Goal: Task Accomplishment & Management: Use online tool/utility

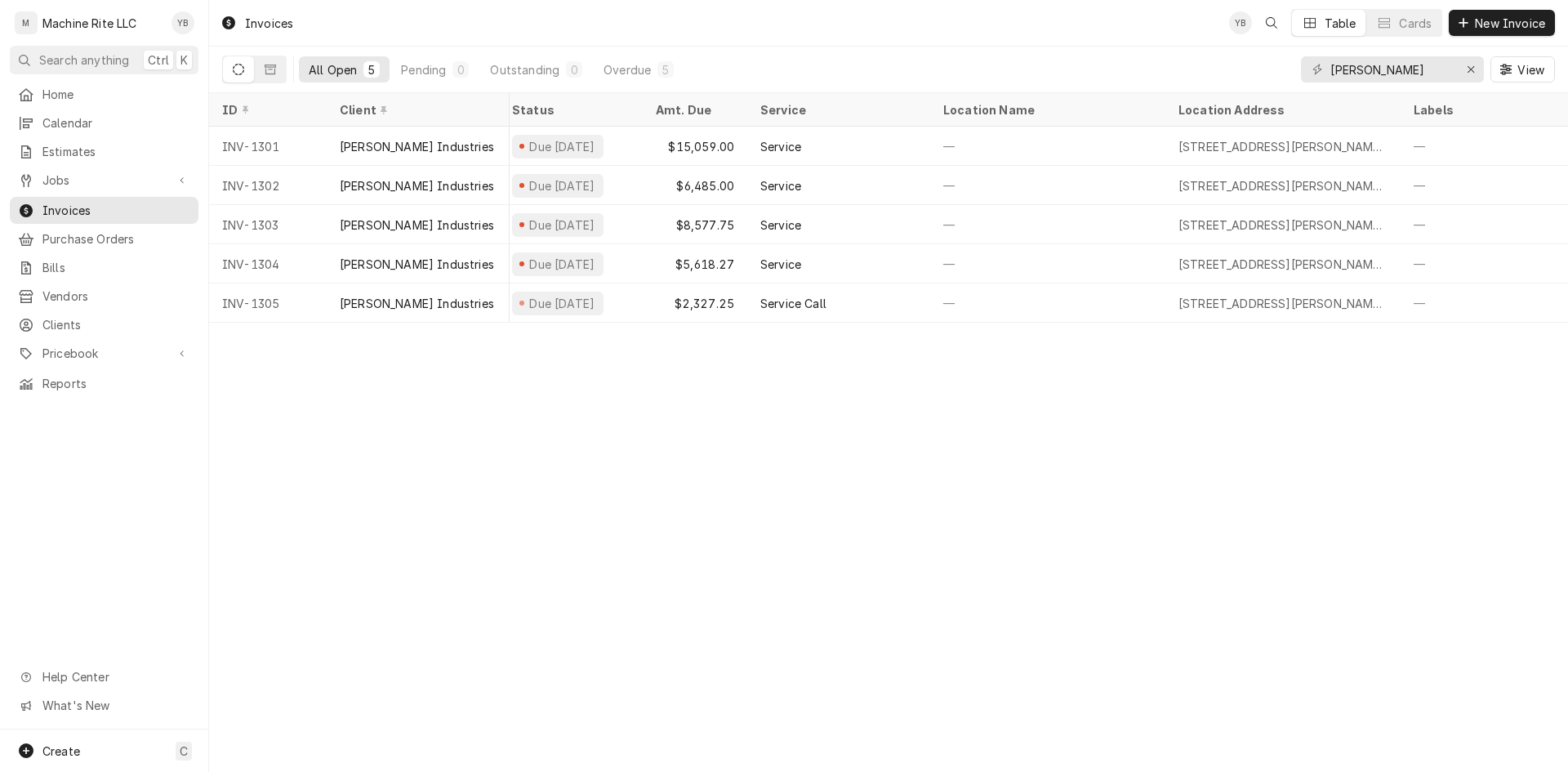
scroll to position [0, 119]
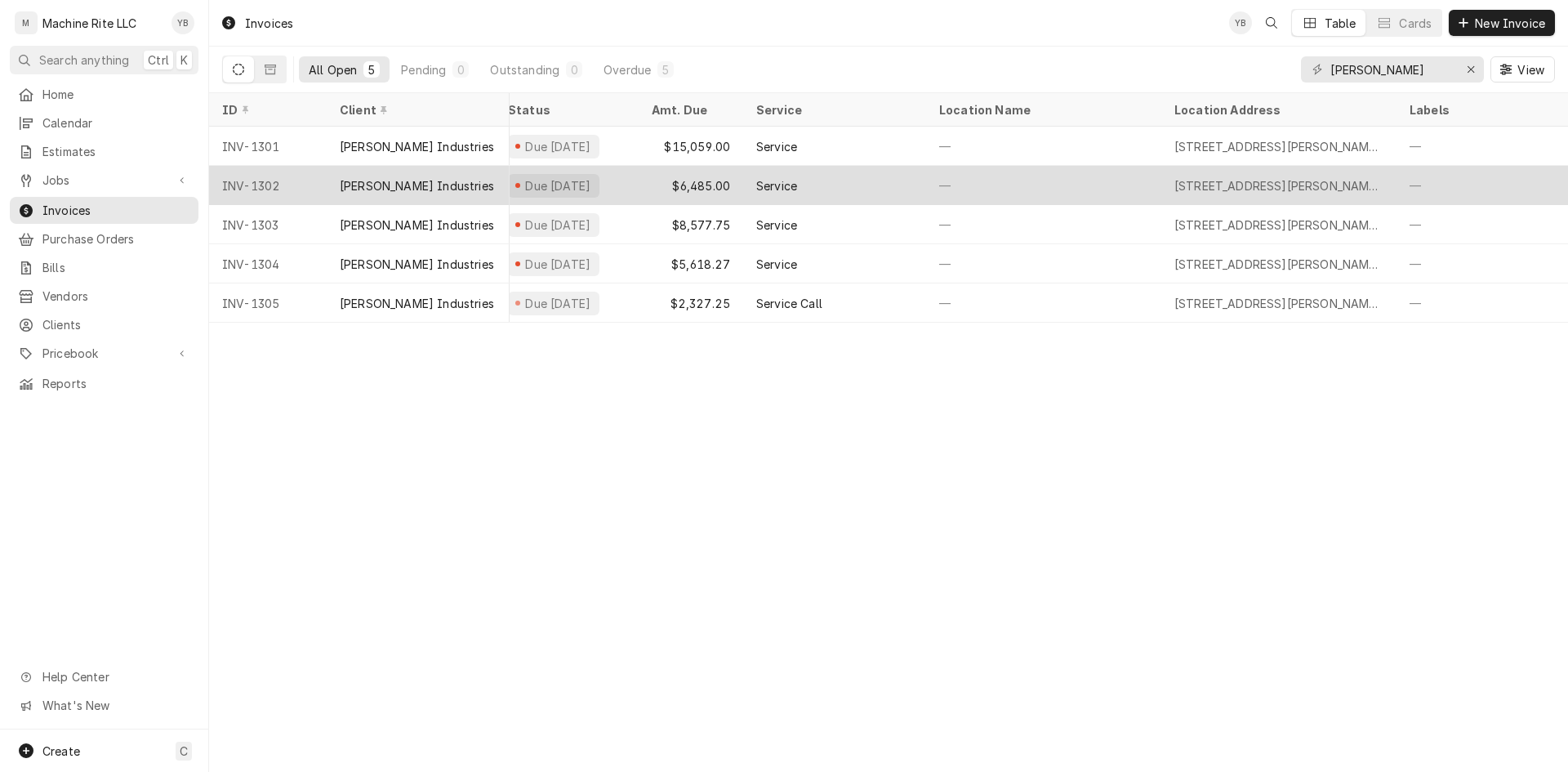
click at [707, 195] on div "$6,485.00" at bounding box center [691, 185] width 105 height 39
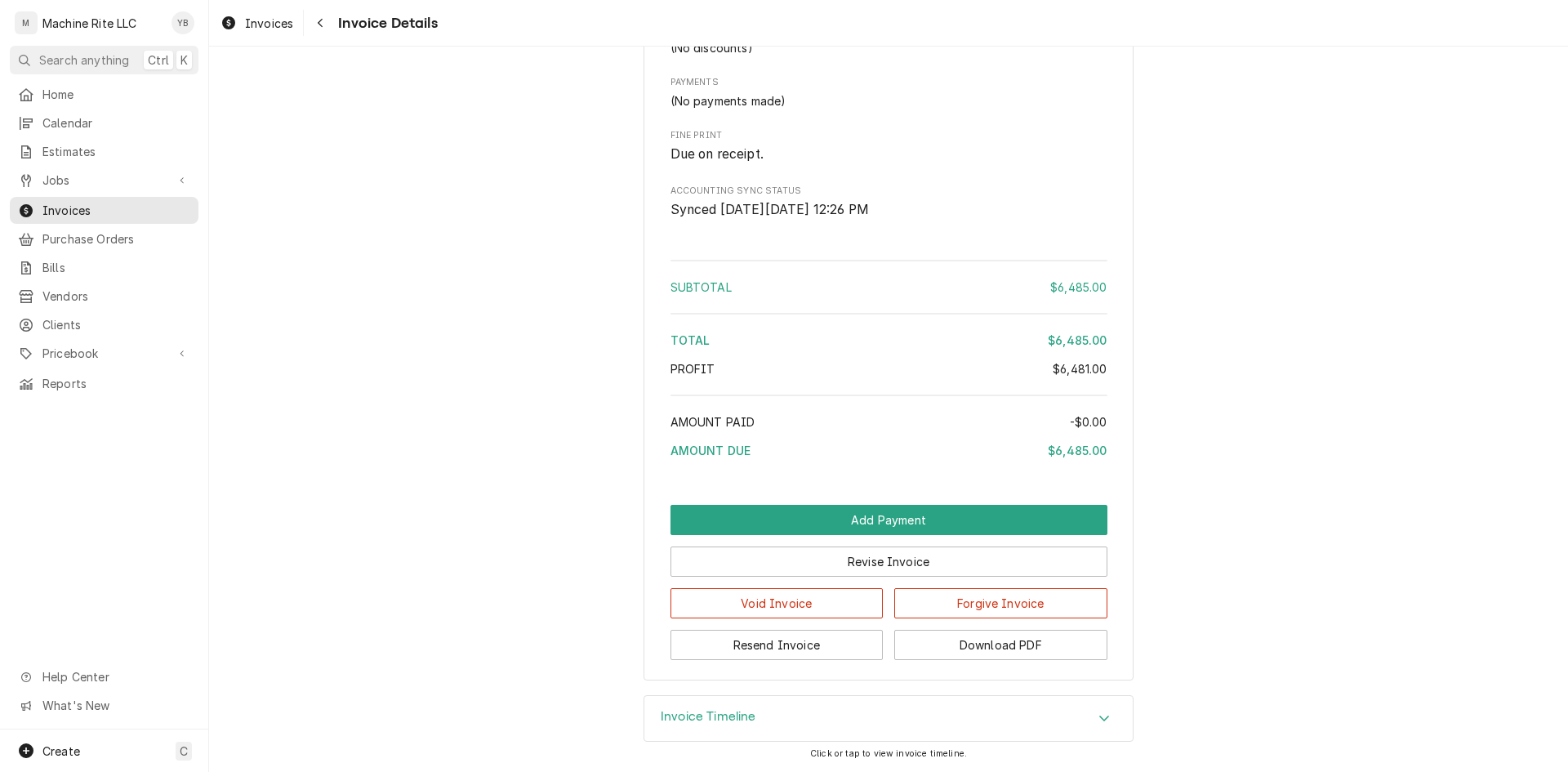
scroll to position [2942, 0]
click at [808, 642] on button "Resend Invoice" at bounding box center [778, 645] width 213 height 30
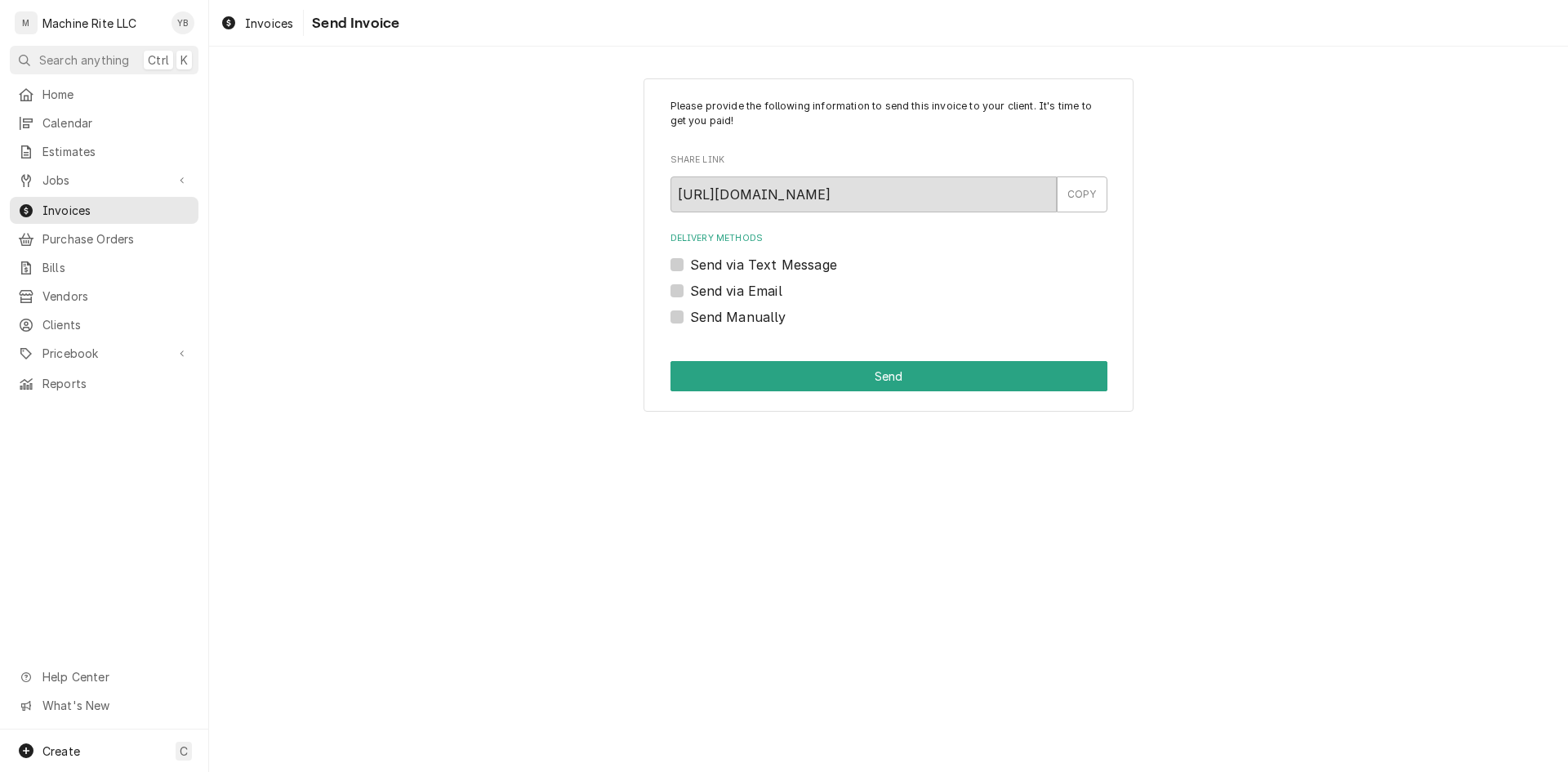
click at [691, 295] on label "Send via Email" at bounding box center [736, 291] width 92 height 20
click at [691, 295] on input "Send via Email" at bounding box center [909, 299] width 437 height 36
checkbox input "true"
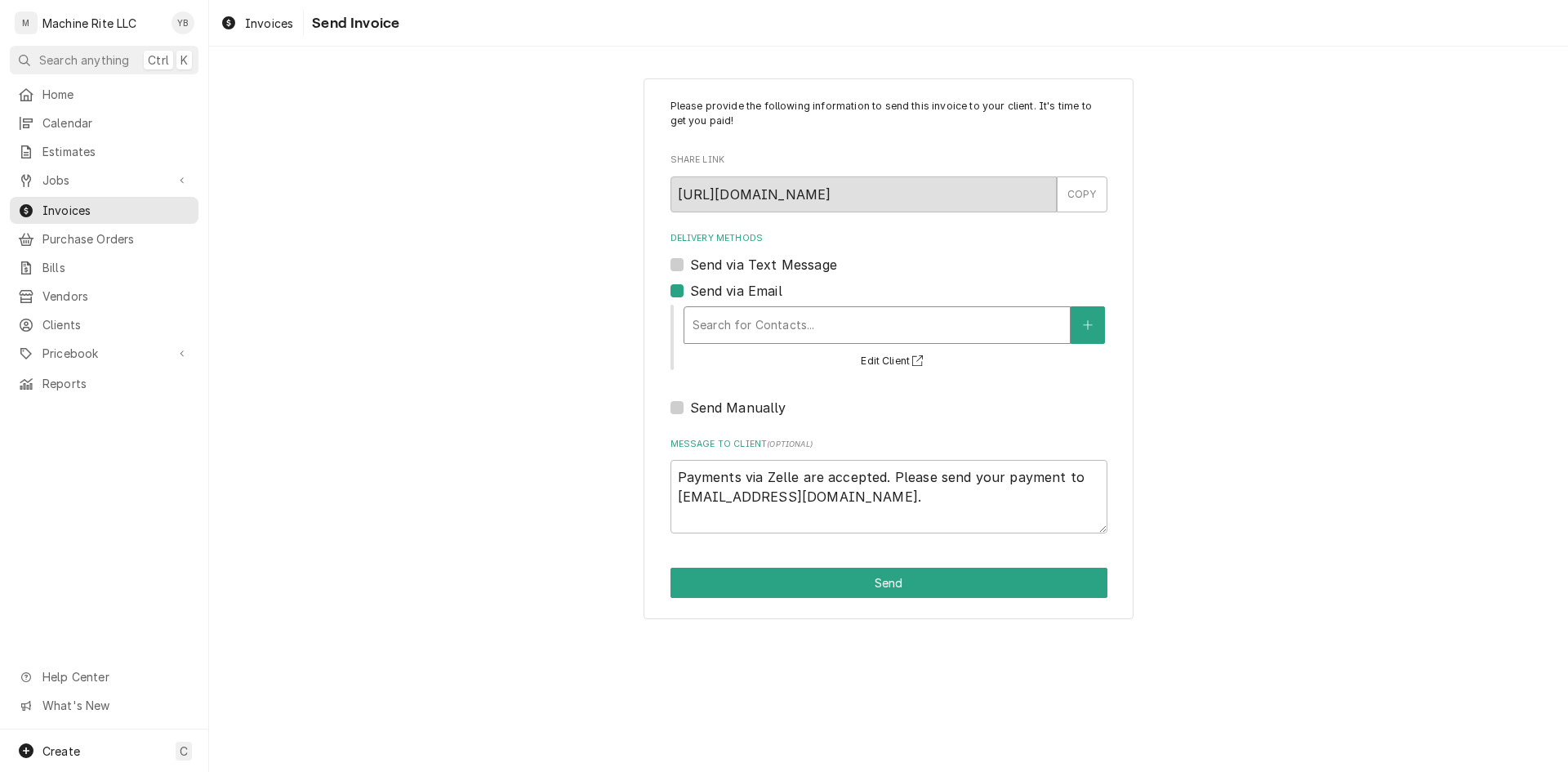
click at [741, 323] on div "Delivery Methods" at bounding box center [877, 325] width 369 height 29
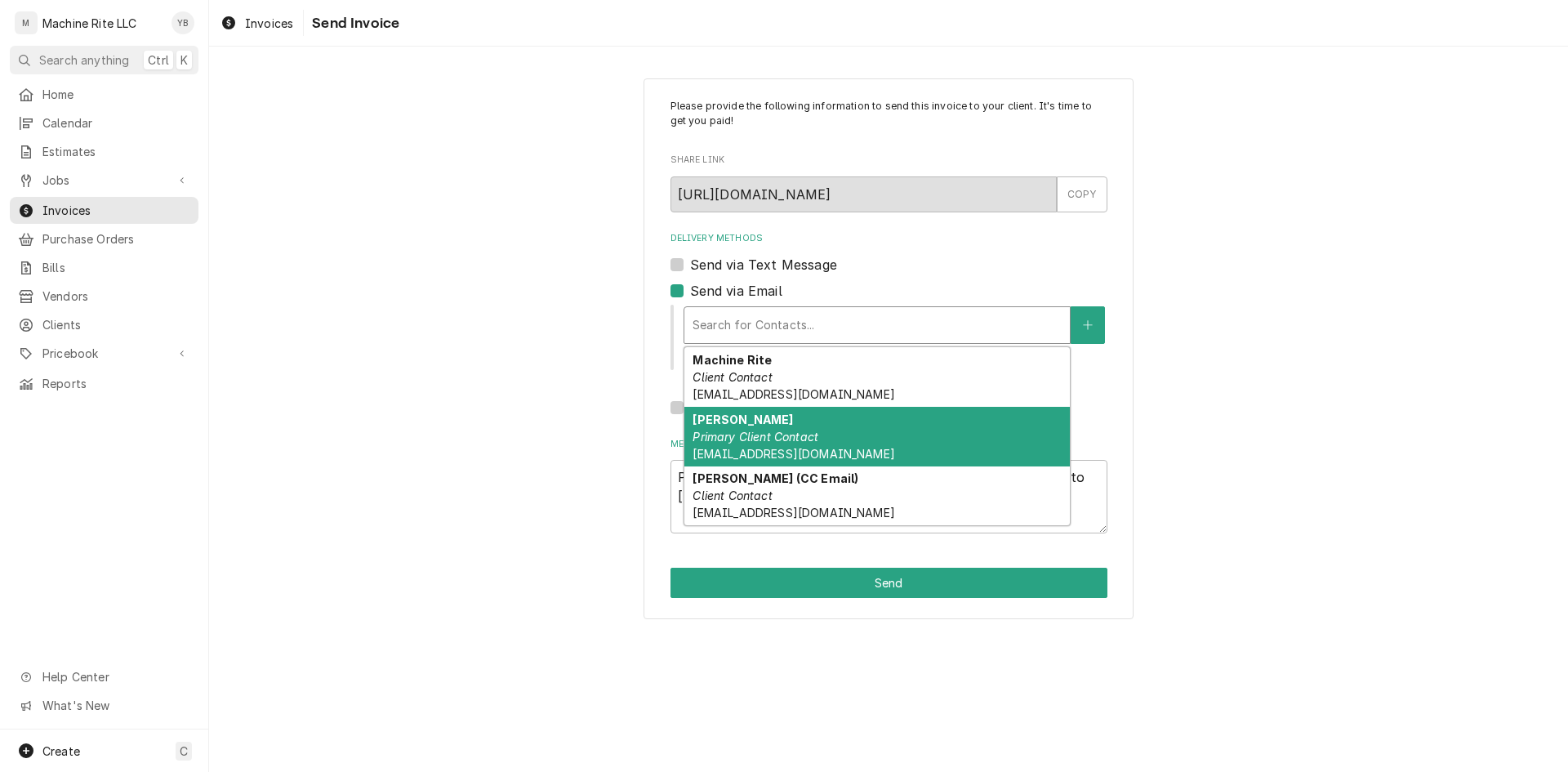
click at [758, 453] on span "billing@witzgroup.com" at bounding box center [794, 453] width 202 height 14
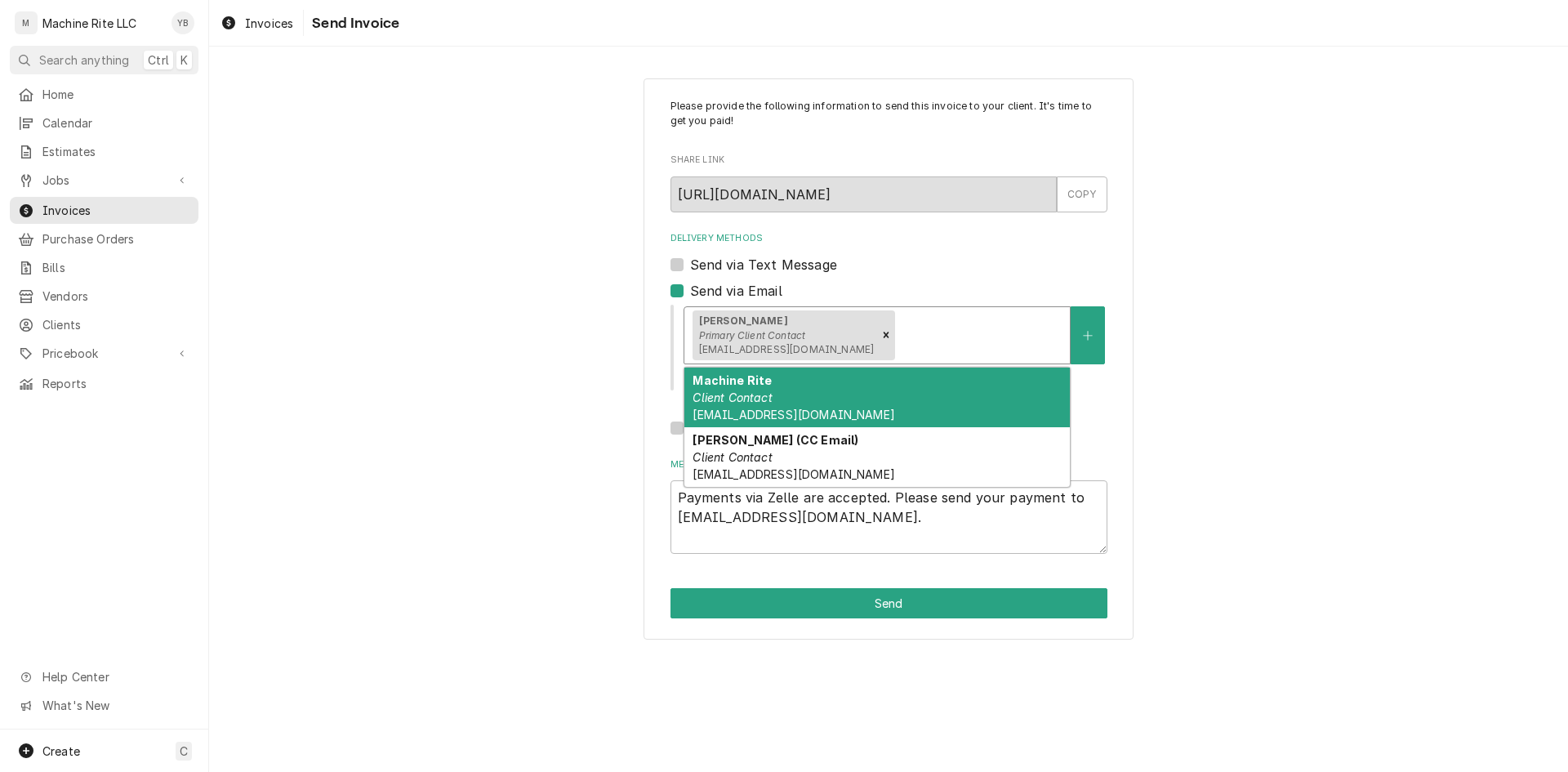
click at [904, 331] on div "Delivery Methods" at bounding box center [980, 335] width 163 height 29
click at [783, 385] on div "Machine Rite Client Contact billing@machineriteny.com" at bounding box center [877, 397] width 385 height 59
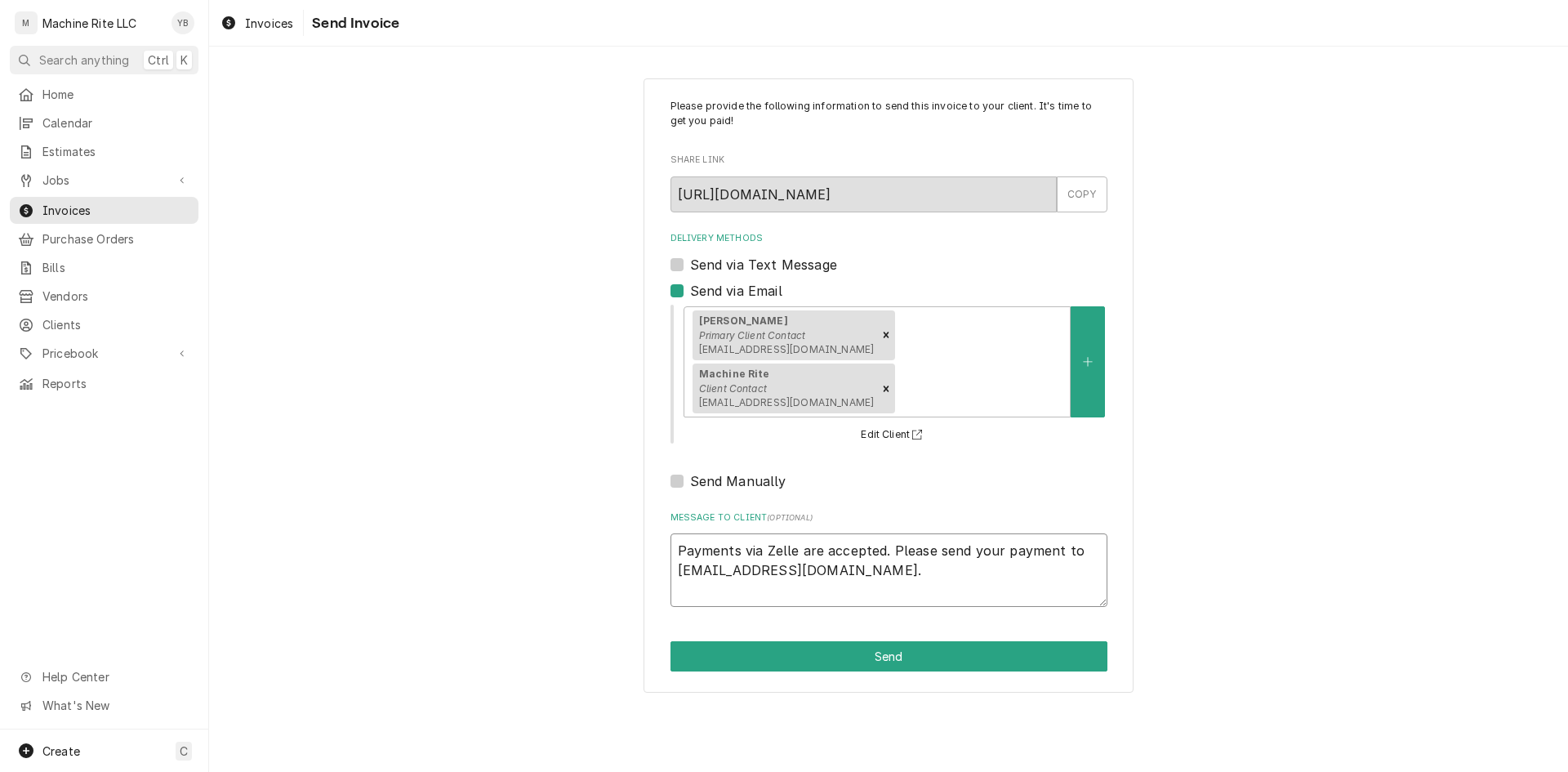
drag, startPoint x: 841, startPoint y: 524, endPoint x: 668, endPoint y: 499, distance: 174.8
click at [668, 499] on div "Please provide the following information to send this invoice to your client. I…" at bounding box center [889, 385] width 490 height 615
click at [839, 533] on textarea "Payments via Zelle are accepted. Please send your payment to machinerite@gmail.…" at bounding box center [890, 570] width 437 height 74
click at [677, 533] on textarea "Payments via Zelle are accepted. Please send your payment to machinerite@gmail.…" at bounding box center [890, 570] width 437 height 74
paste textarea "1302."
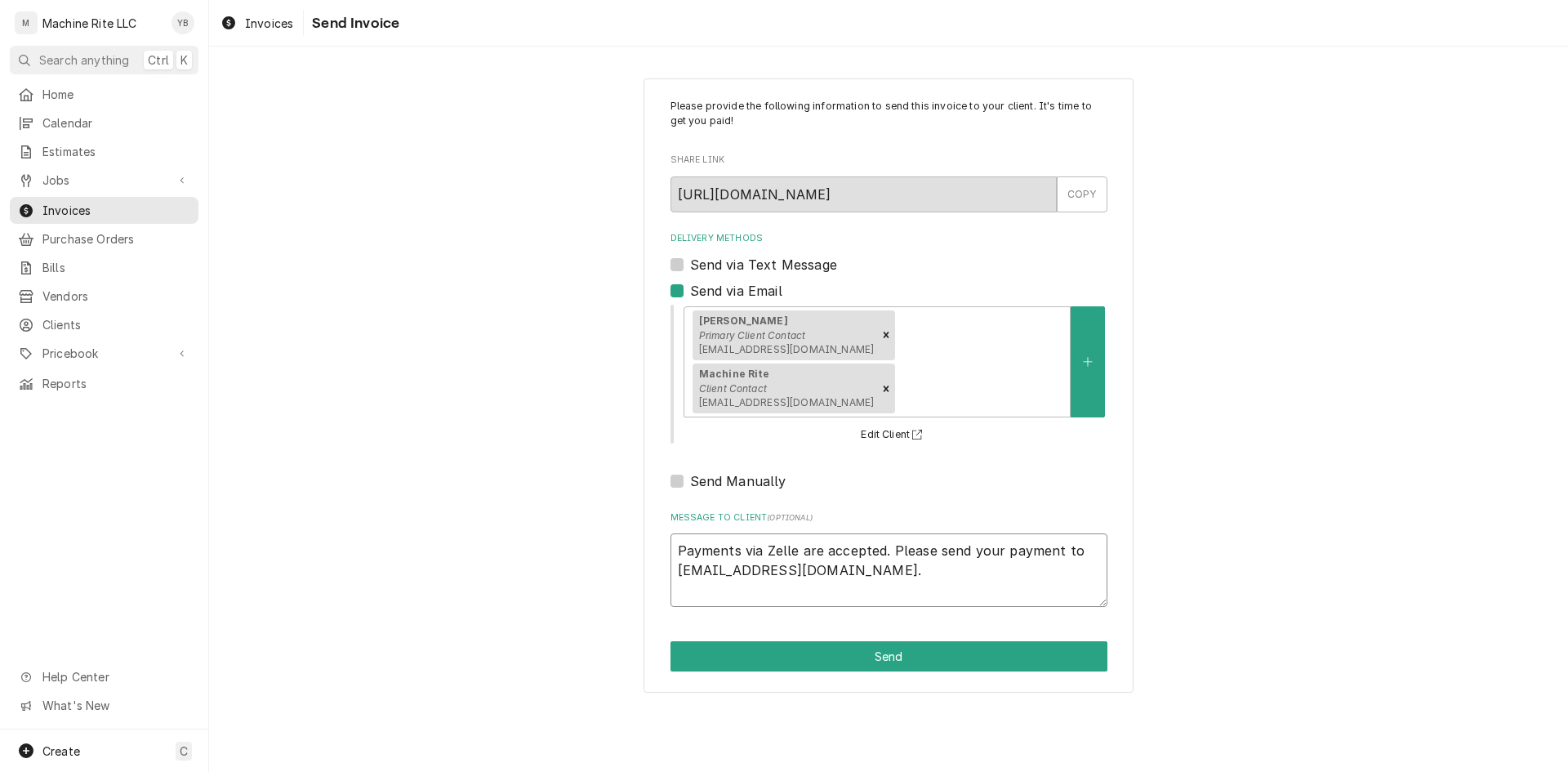
type textarea "x"
type textarea "1302.Payments via Zelle are accepted. Please send your payment to machinerite@g…"
click at [679, 533] on textarea "1302.Payments via Zelle are accepted. Please send your payment to machinerite@g…" at bounding box center [890, 570] width 437 height 74
type textarea "x"
type textarea "I1302.Payments via Zelle are accepted. Please send your payment to machinerite@…"
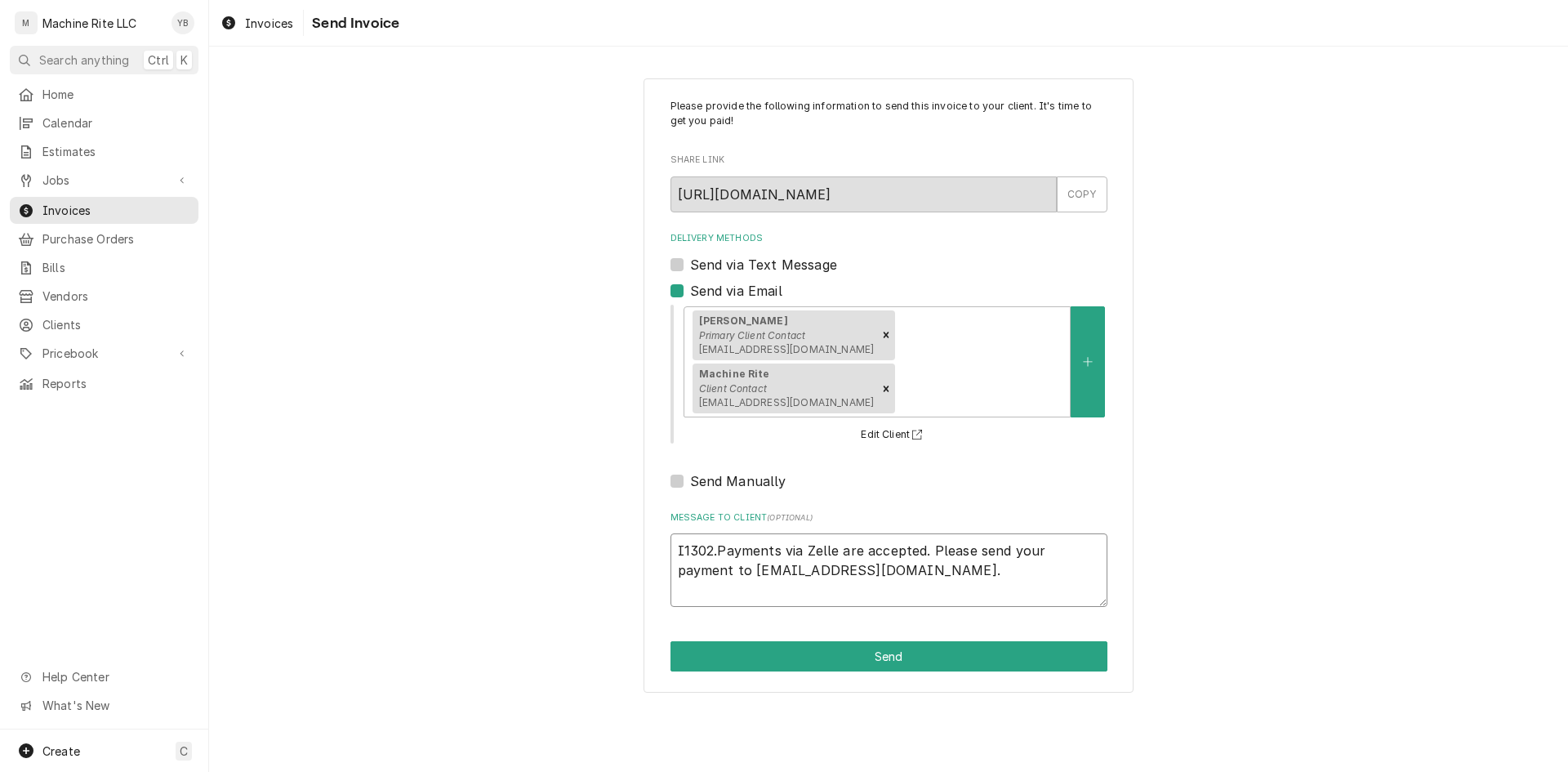
type textarea "x"
type textarea "IN1302.Payments via Zelle are accepted. Please send your payment to machinerite…"
type textarea "x"
type textarea "INV1302.Payments via Zelle are accepted. Please send your payment to machinerit…"
type textarea "x"
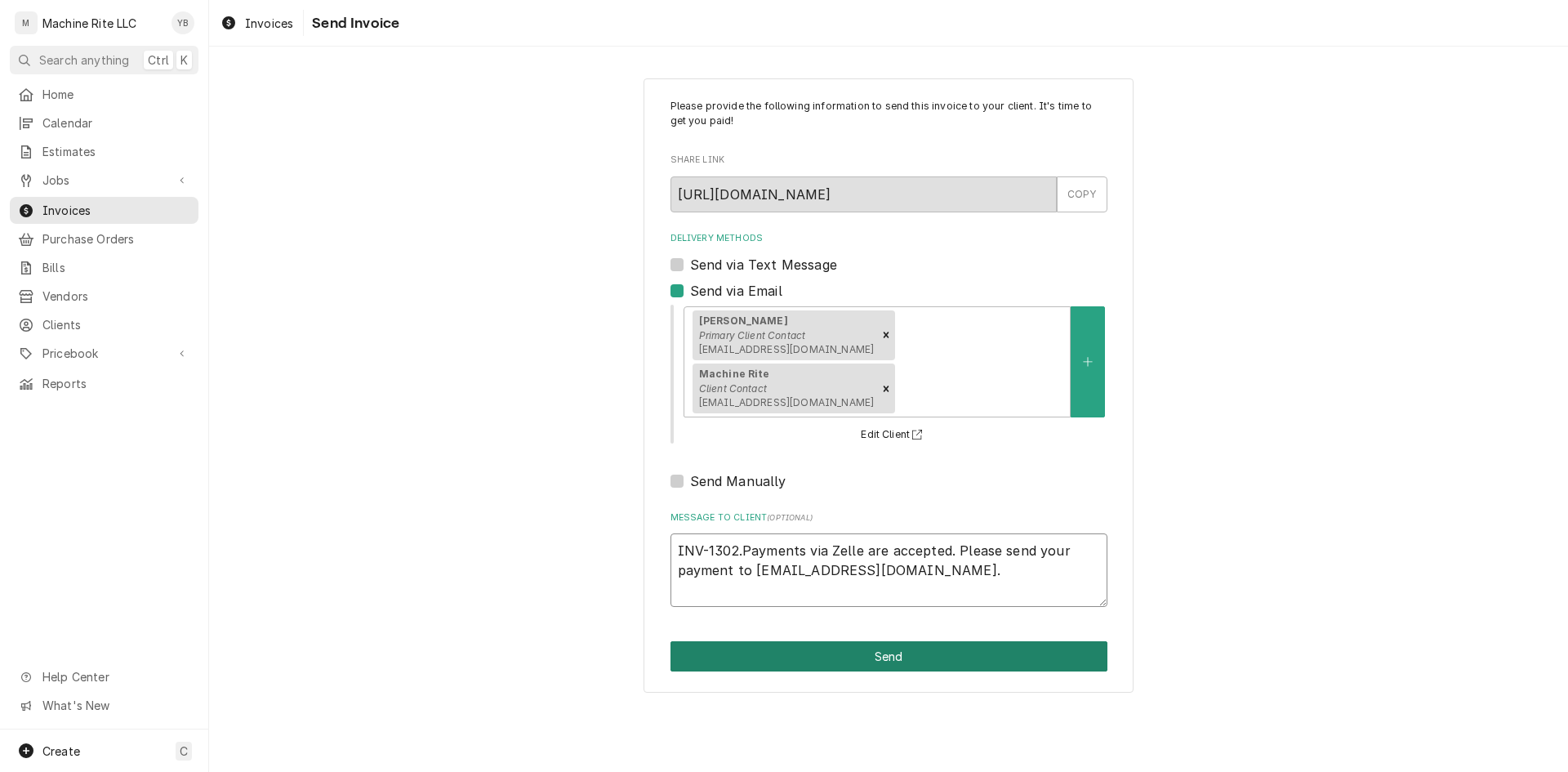
type textarea "INV-1302.Payments via Zelle are accepted. Please send your payment to machineri…"
click at [782, 641] on button "Send" at bounding box center [890, 655] width 437 height 30
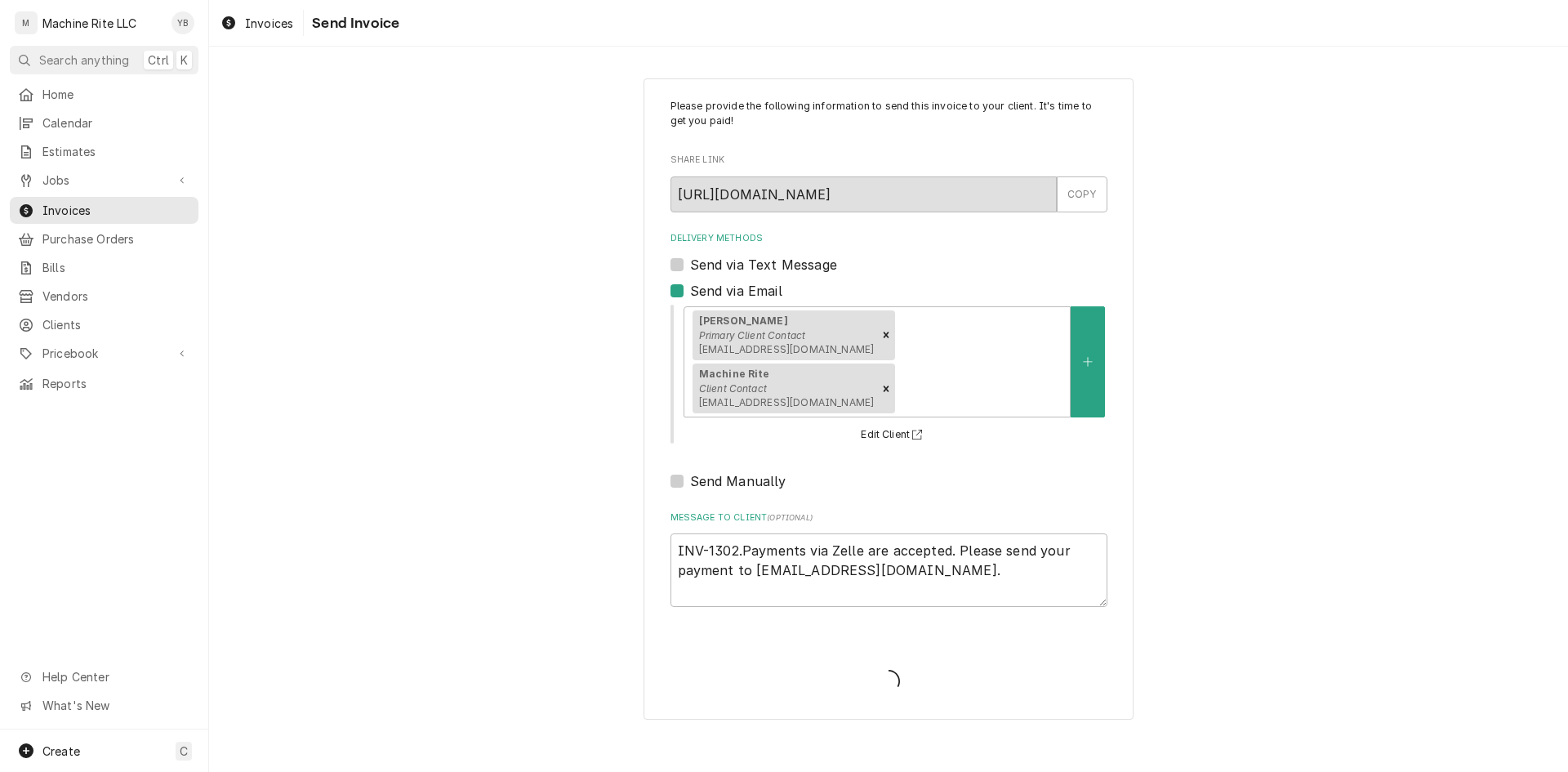
type textarea "x"
